Goal: Information Seeking & Learning: Stay updated

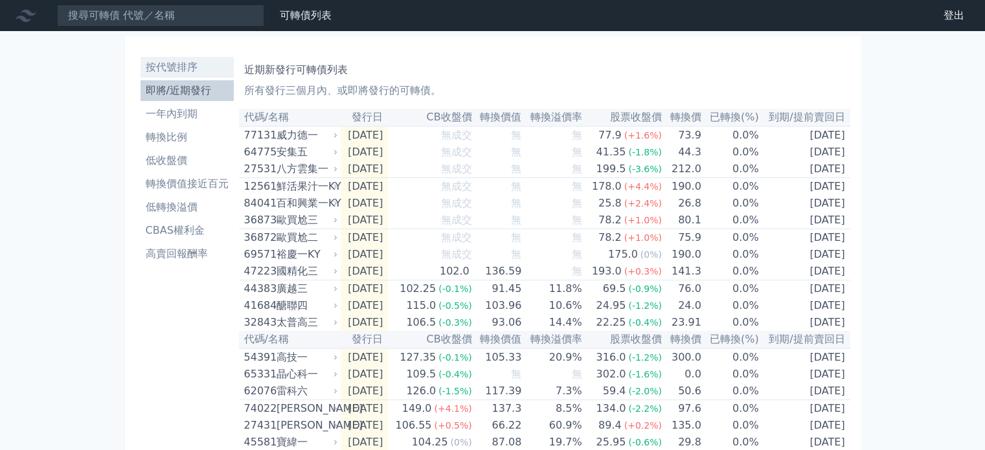
click at [200, 69] on li "按代號排序" at bounding box center [187, 68] width 93 height 16
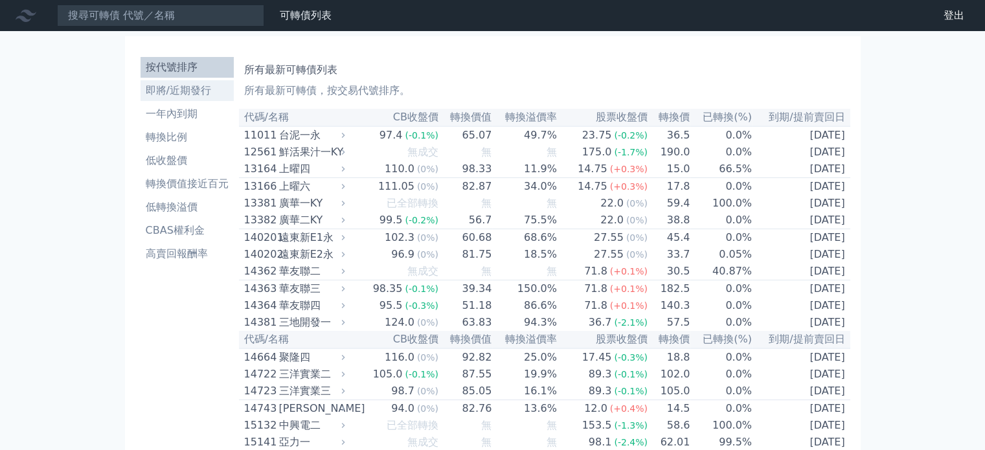
click at [203, 89] on li "即將/近期發行" at bounding box center [187, 91] width 93 height 16
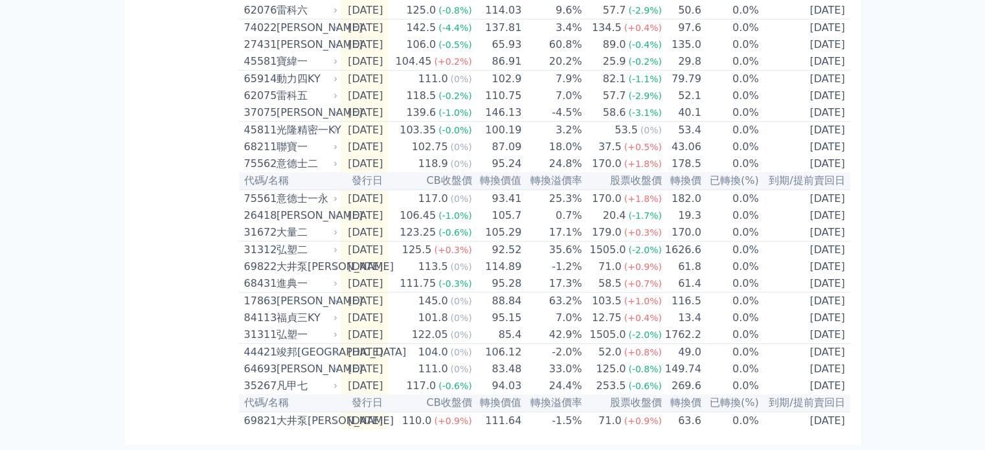
scroll to position [431, 0]
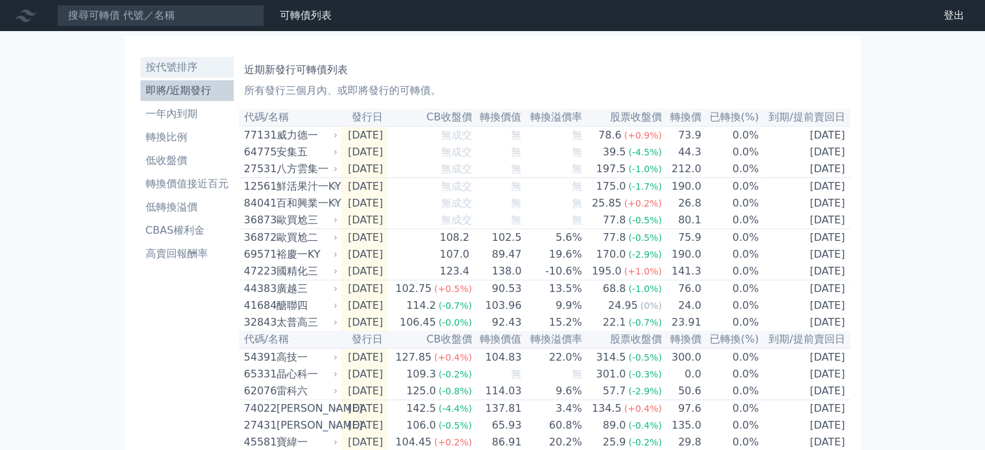
click at [198, 68] on li "按代號排序" at bounding box center [187, 68] width 93 height 16
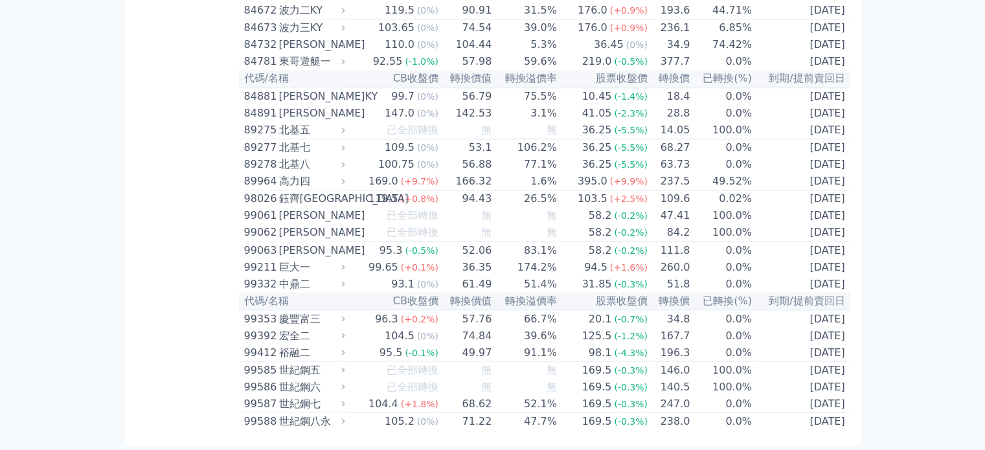
scroll to position [7691, 0]
